Goal: Information Seeking & Learning: Learn about a topic

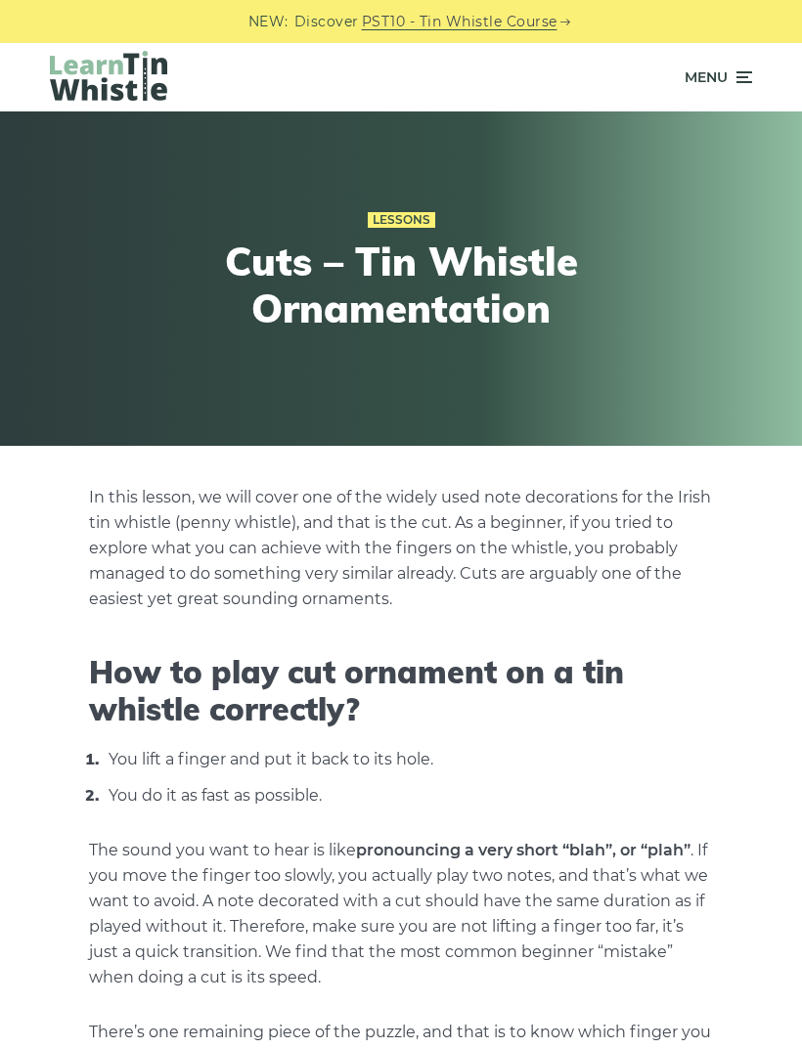
click at [733, 68] on icon at bounding box center [742, 77] width 20 height 23
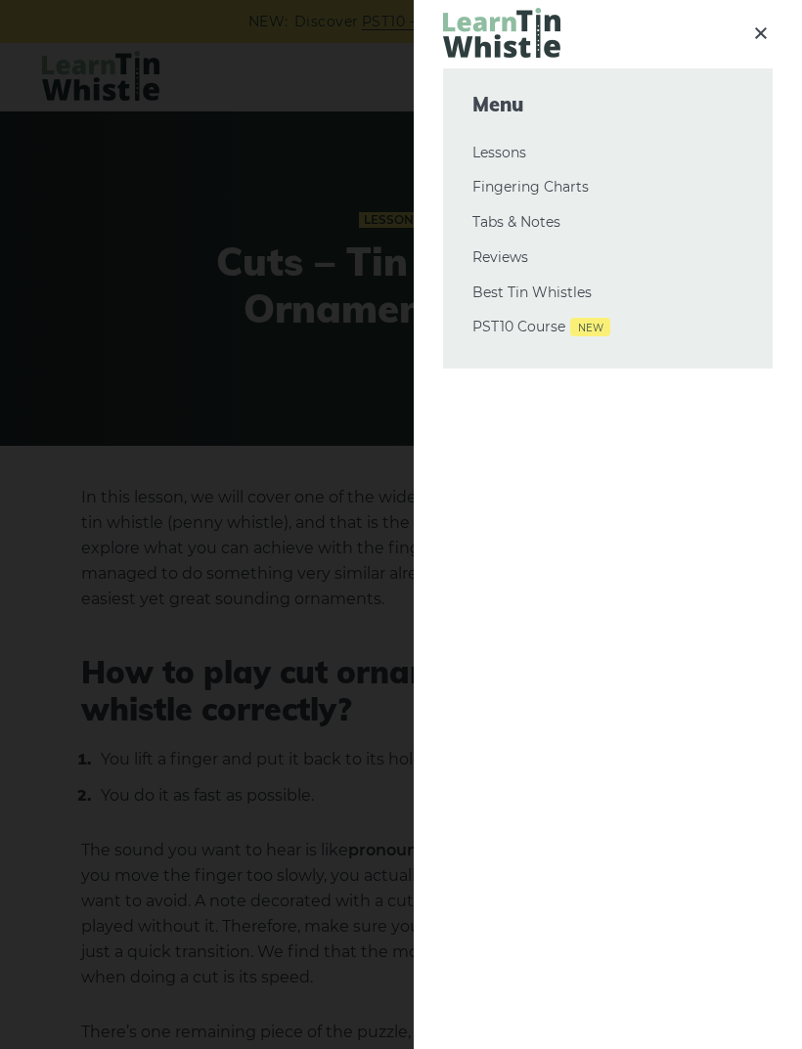
click at [526, 158] on link "Lessons" at bounding box center [607, 153] width 271 height 23
click at [52, 96] on div at bounding box center [401, 524] width 802 height 1049
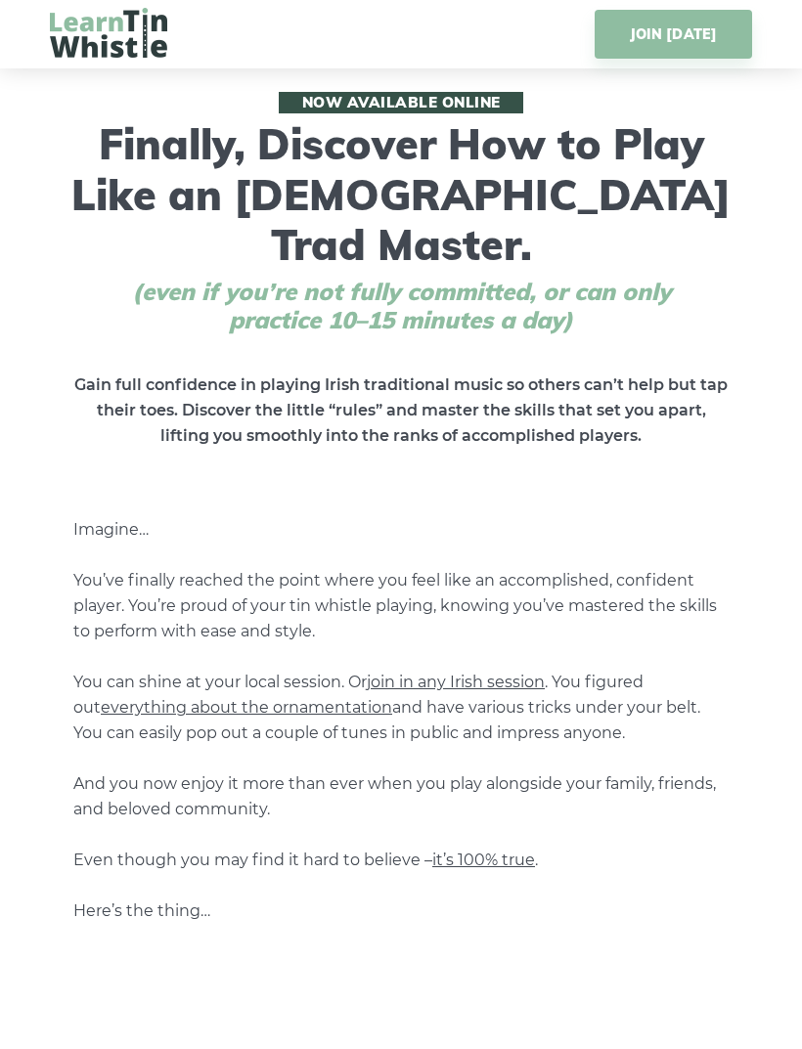
click at [148, 49] on img at bounding box center [108, 33] width 117 height 50
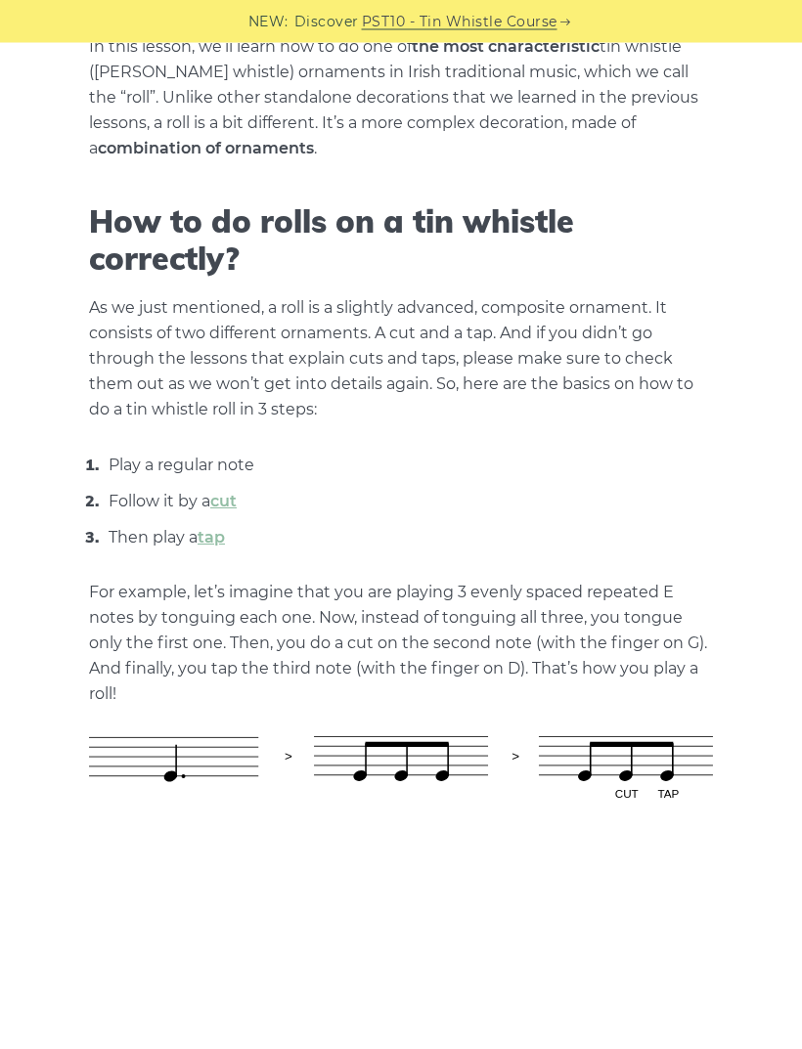
scroll to position [453, 0]
